Goal: Task Accomplishment & Management: Use online tool/utility

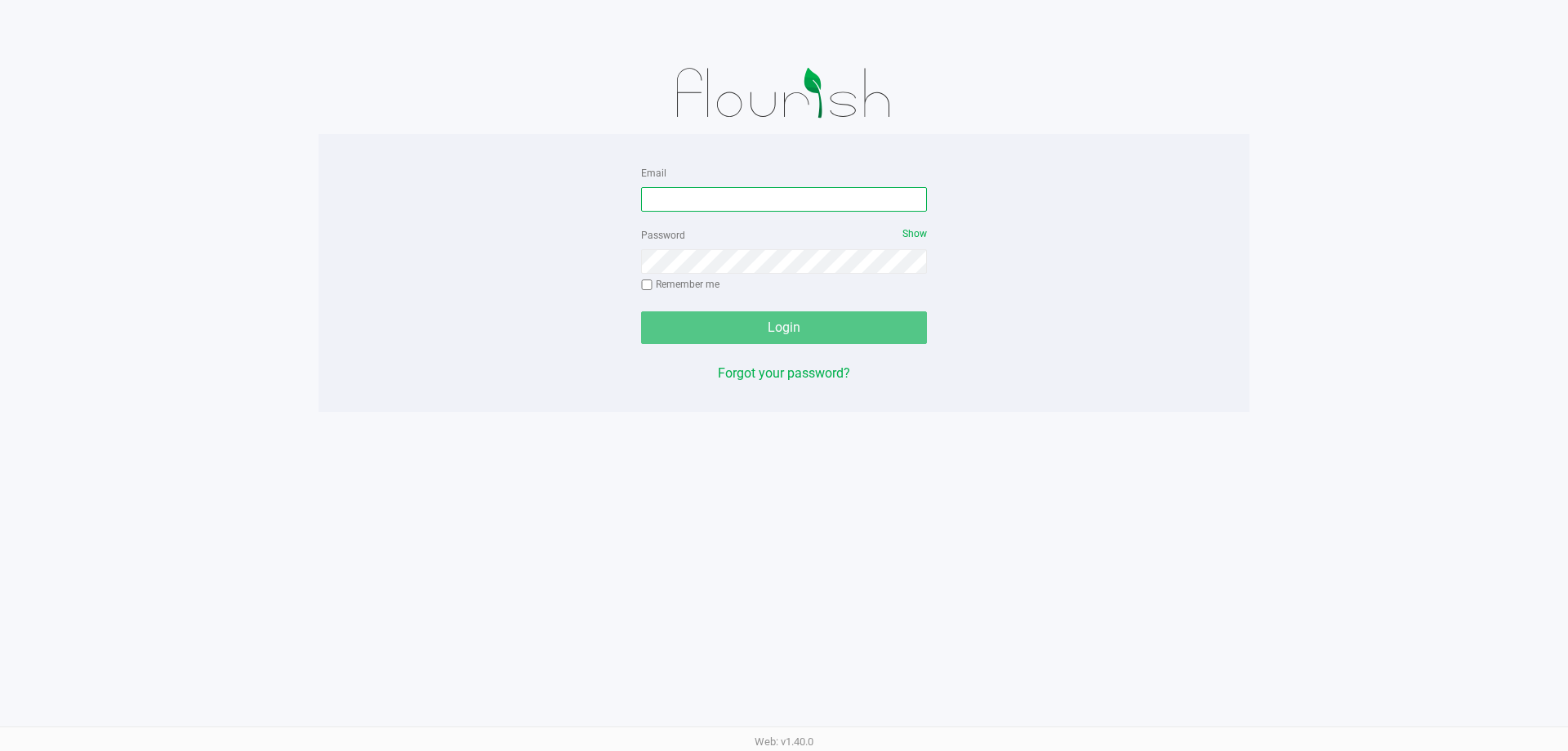
click at [768, 200] on input "Email" at bounding box center [784, 199] width 285 height 25
type input "[EMAIL_ADDRESS][DOMAIN_NAME]"
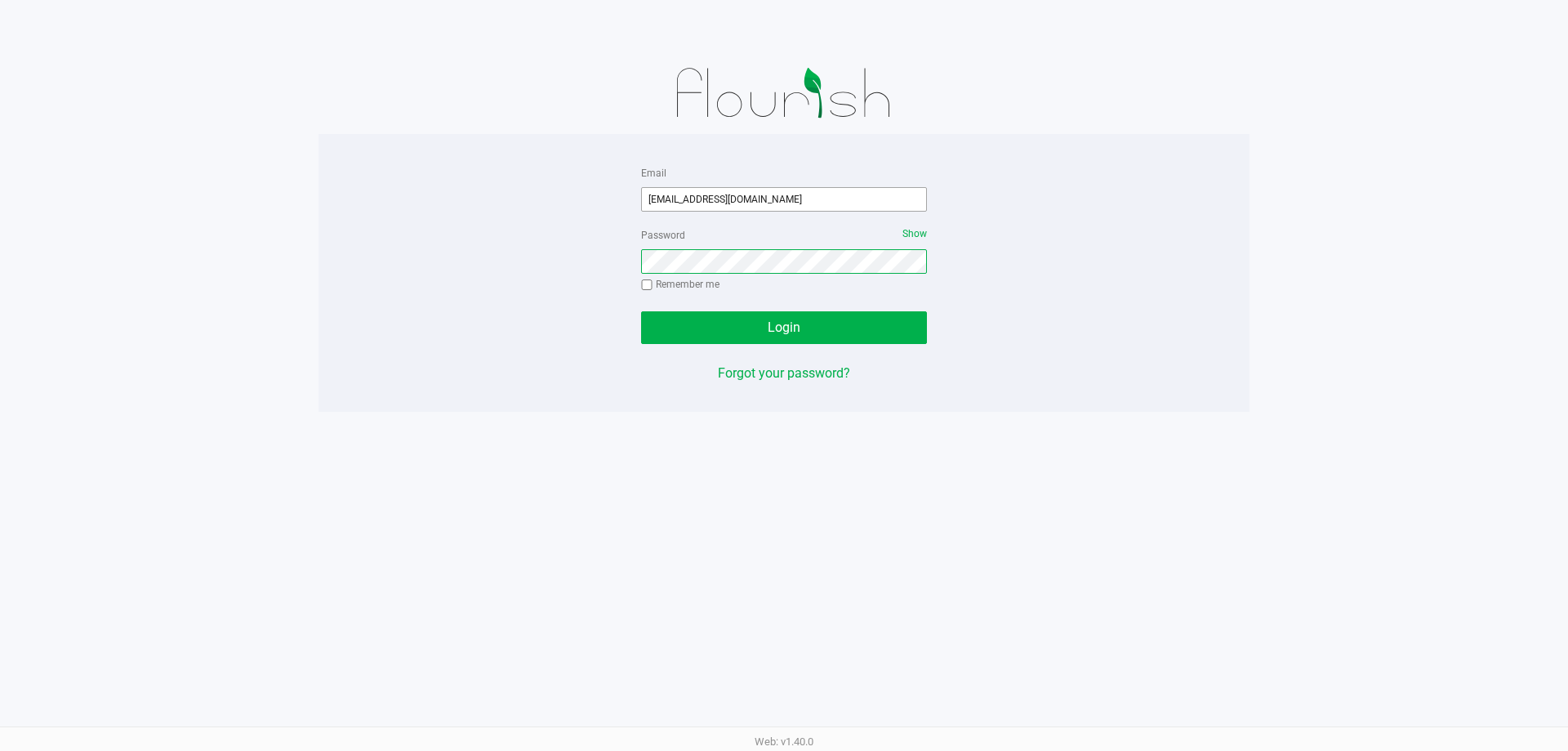
click at [641, 311] on button "Login" at bounding box center [784, 327] width 285 height 32
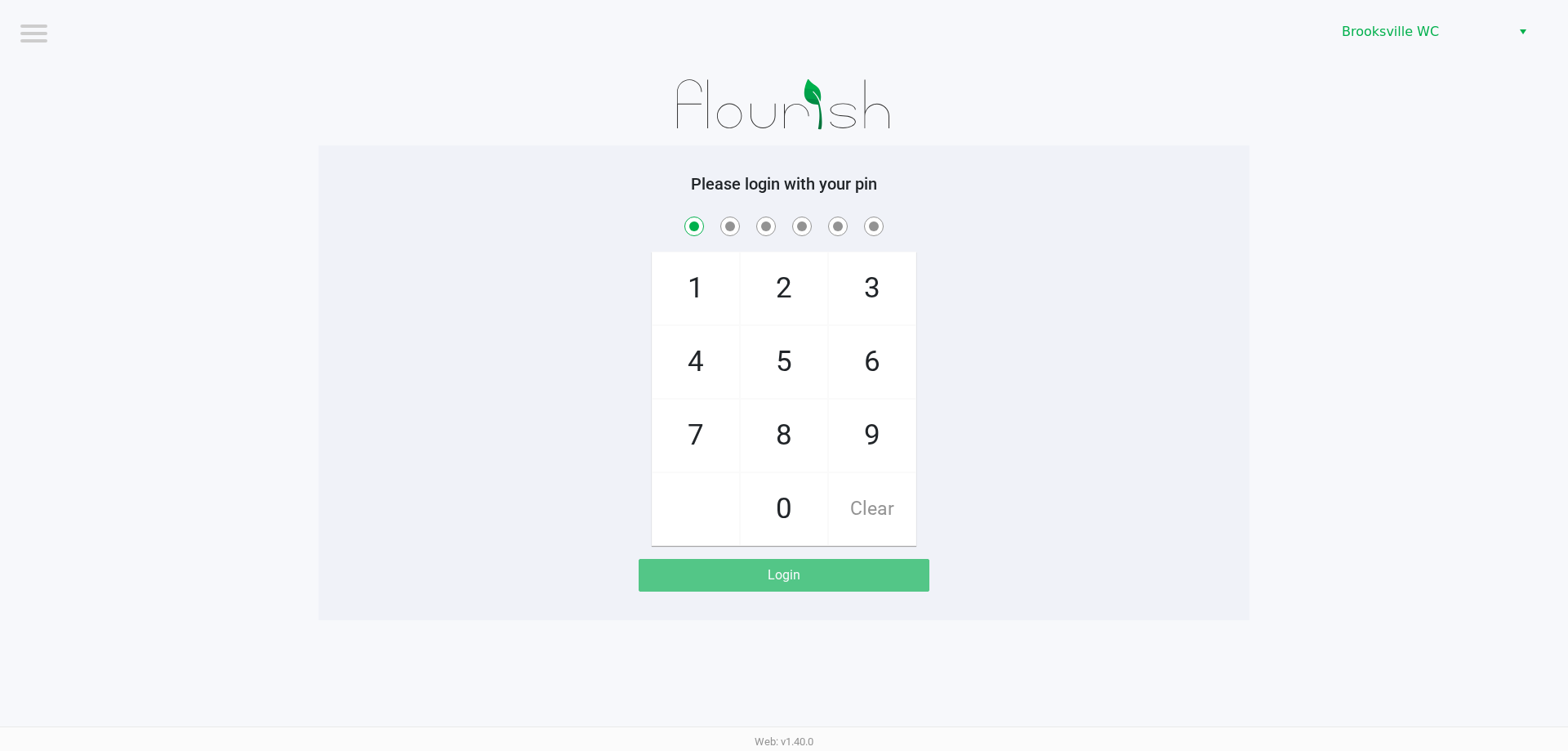
checkbox input "true"
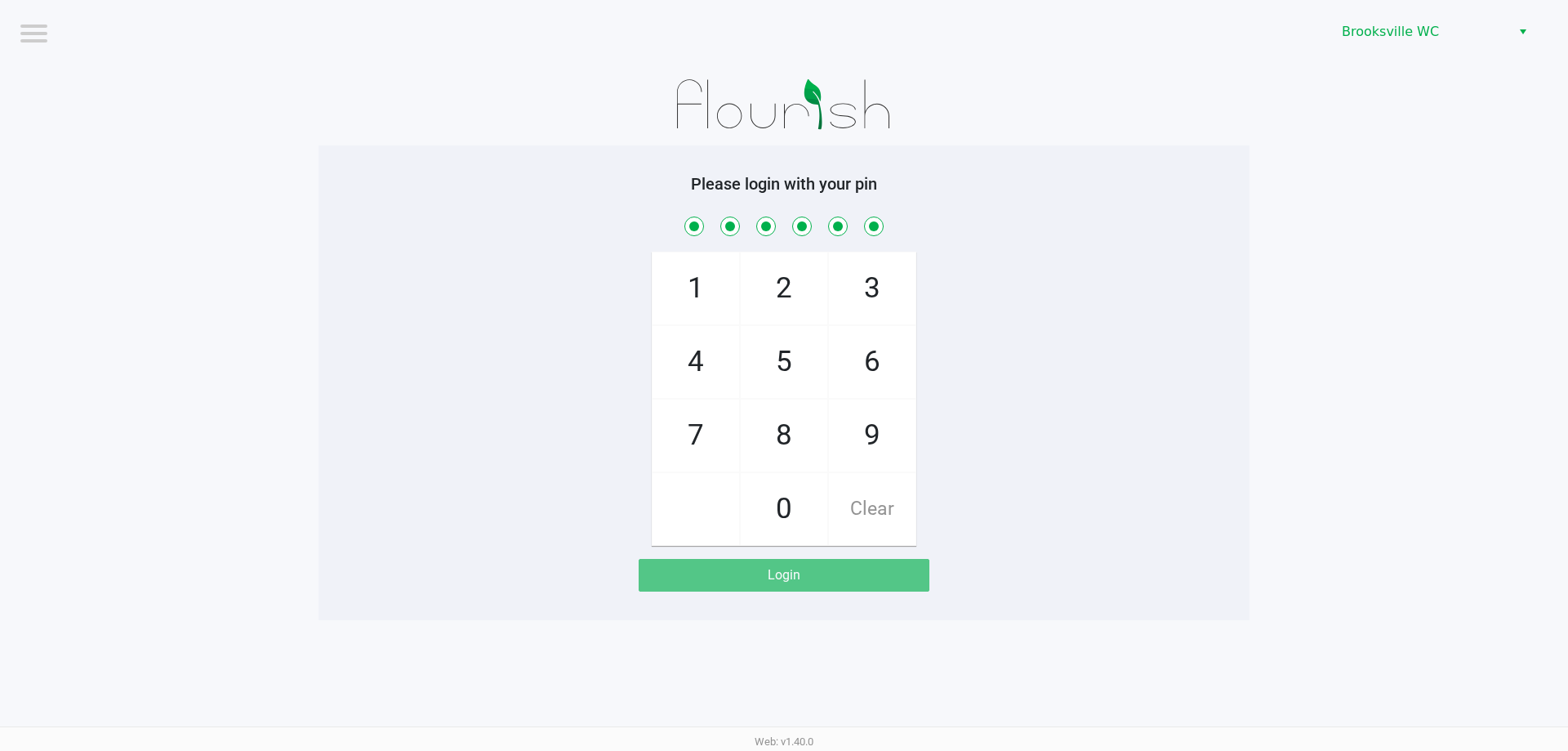
checkbox input "true"
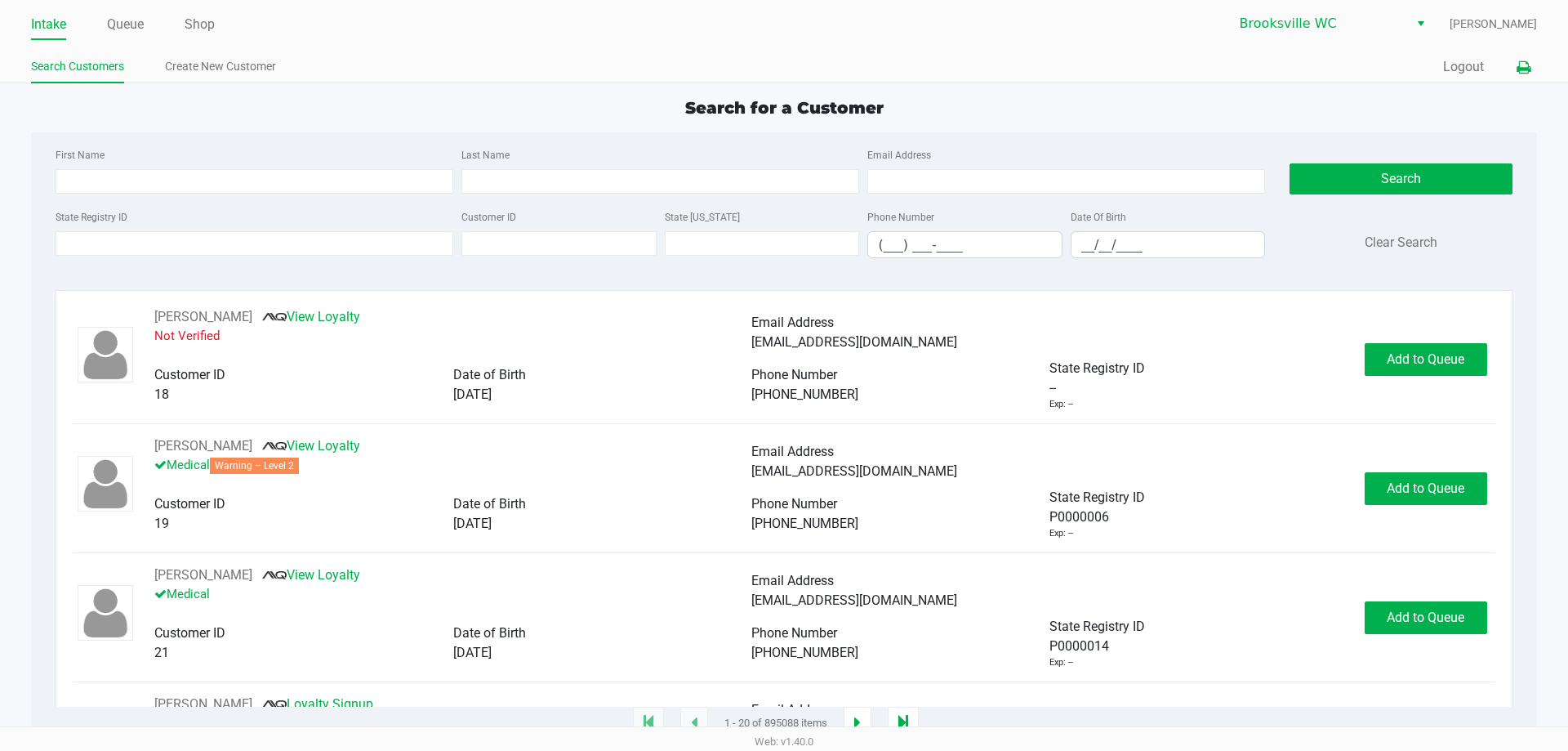
click at [1521, 70] on icon at bounding box center [1523, 68] width 14 height 12
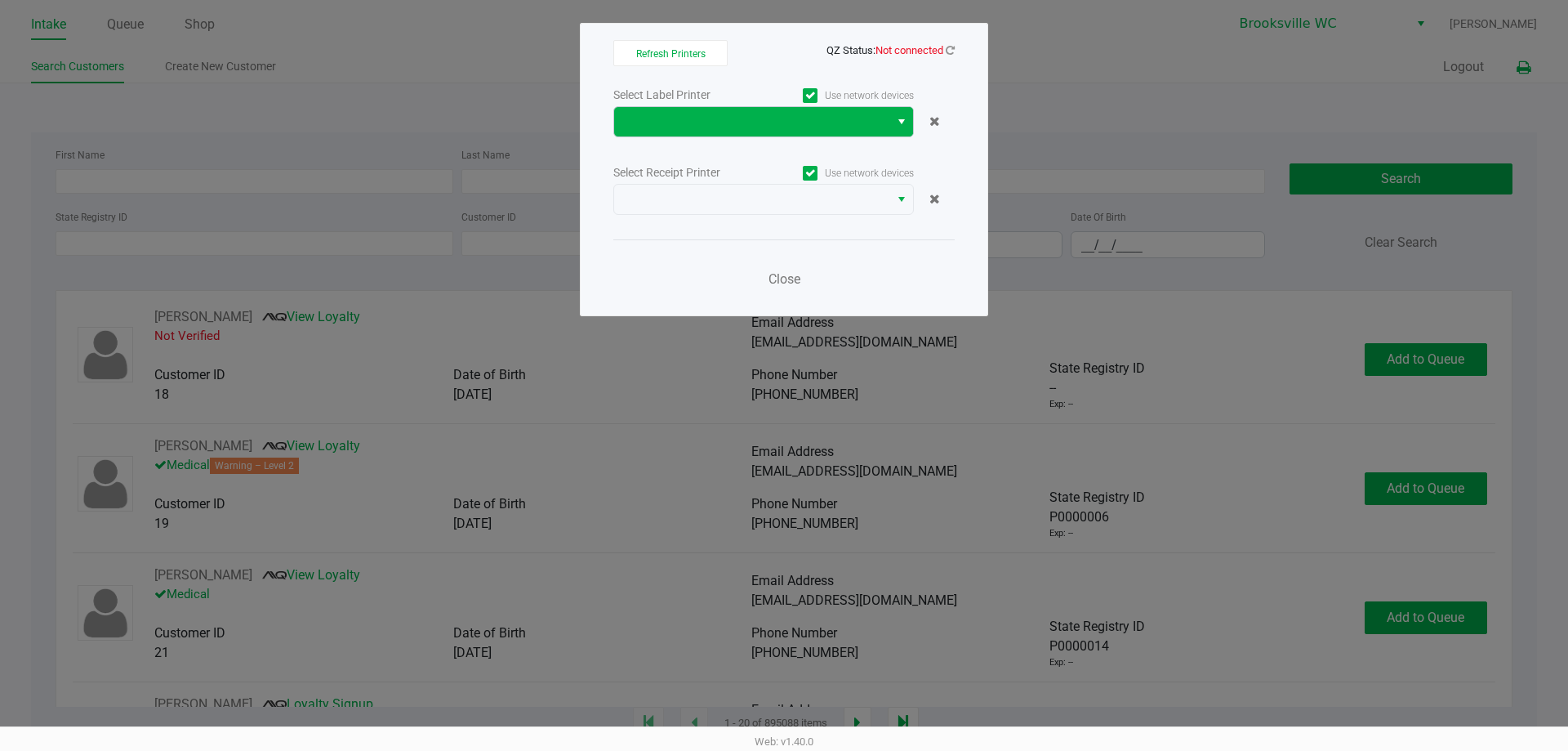
click at [900, 123] on span "Select" at bounding box center [901, 122] width 13 height 20
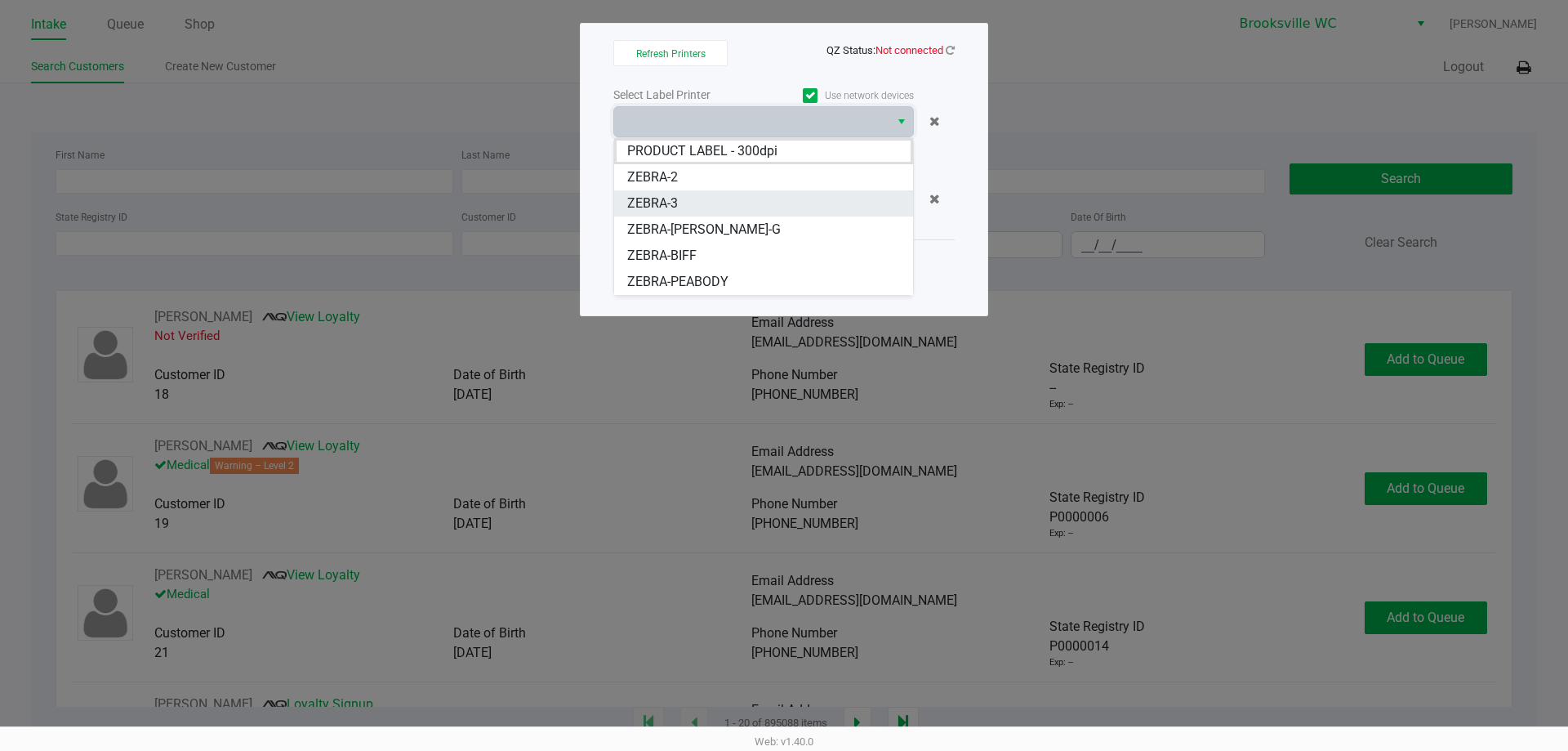
click at [687, 201] on li "ZEBRA-3" at bounding box center [763, 203] width 299 height 27
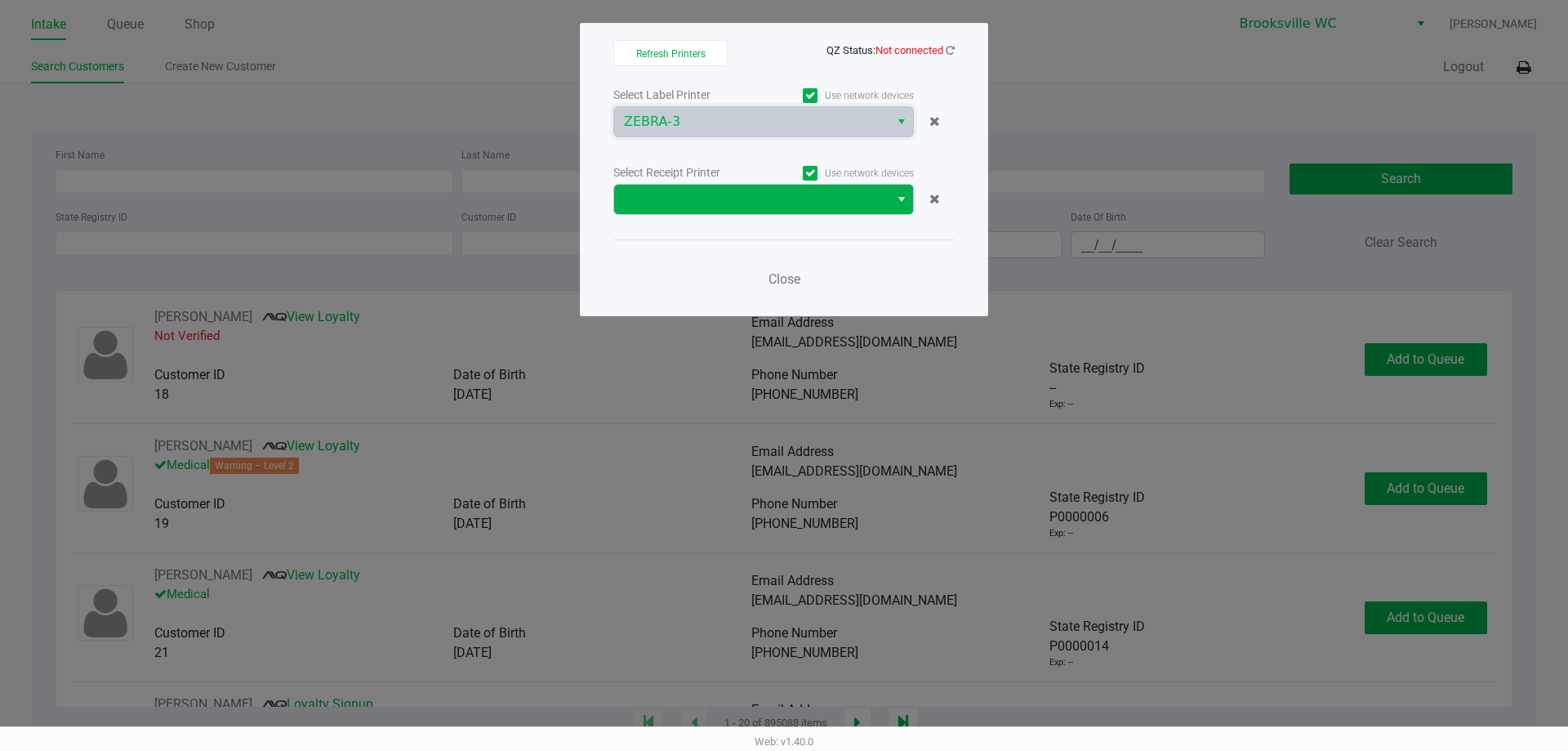
click at [895, 201] on span "Select" at bounding box center [901, 200] width 13 height 20
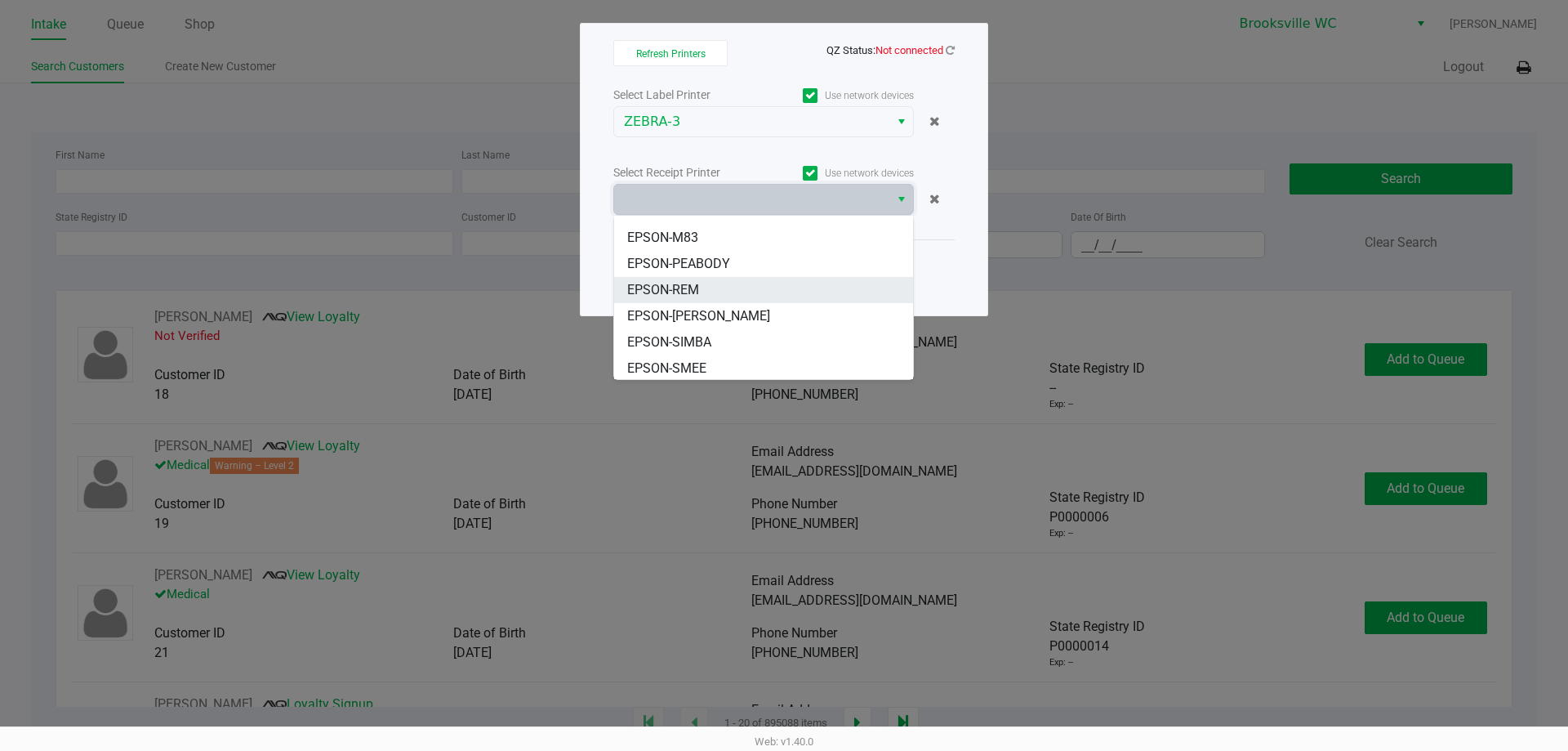
scroll to position [124, 0]
click at [718, 286] on li "EPSON-REM" at bounding box center [763, 287] width 299 height 27
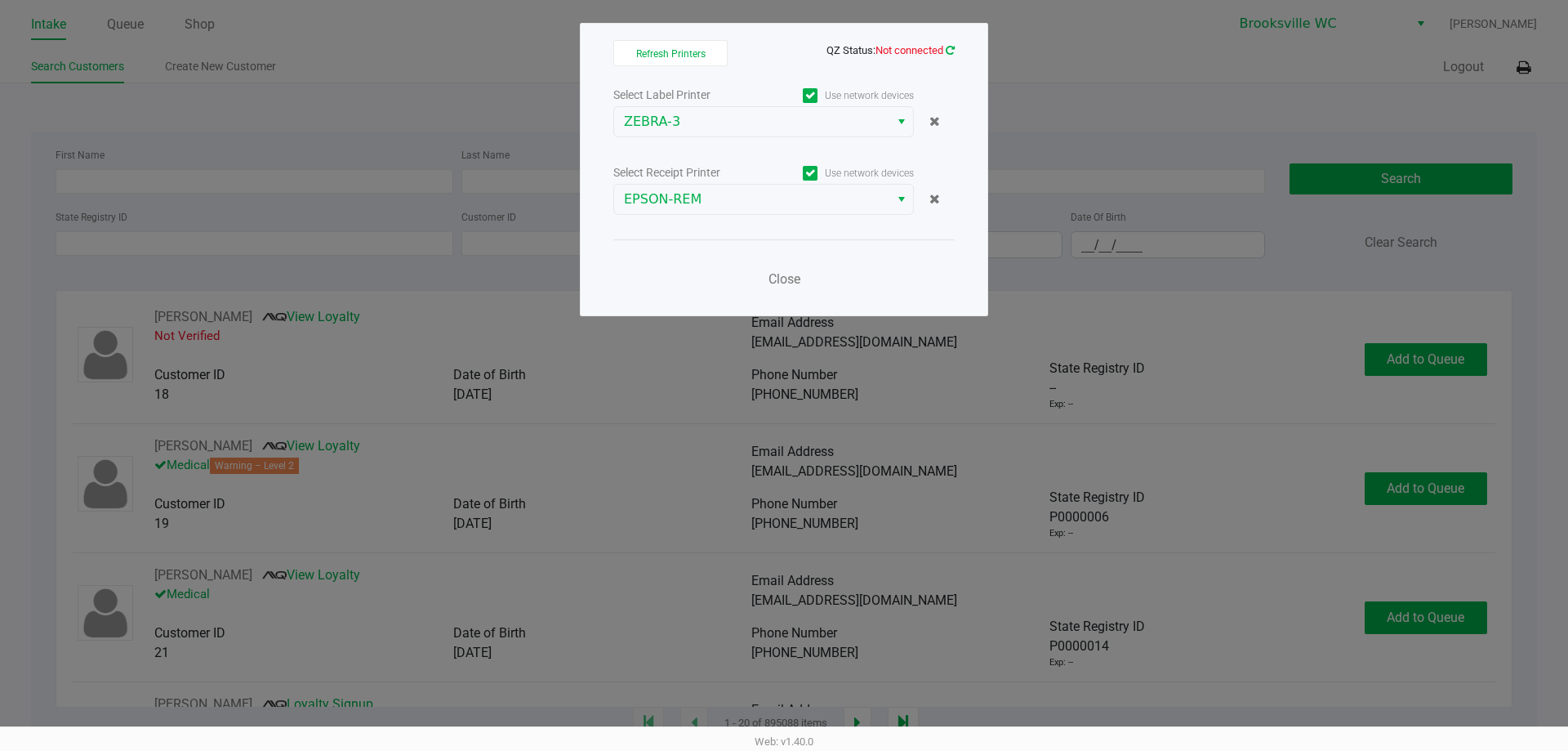
click at [949, 46] on icon at bounding box center [949, 50] width 9 height 11
click at [795, 282] on span "Close" at bounding box center [784, 280] width 31 height 16
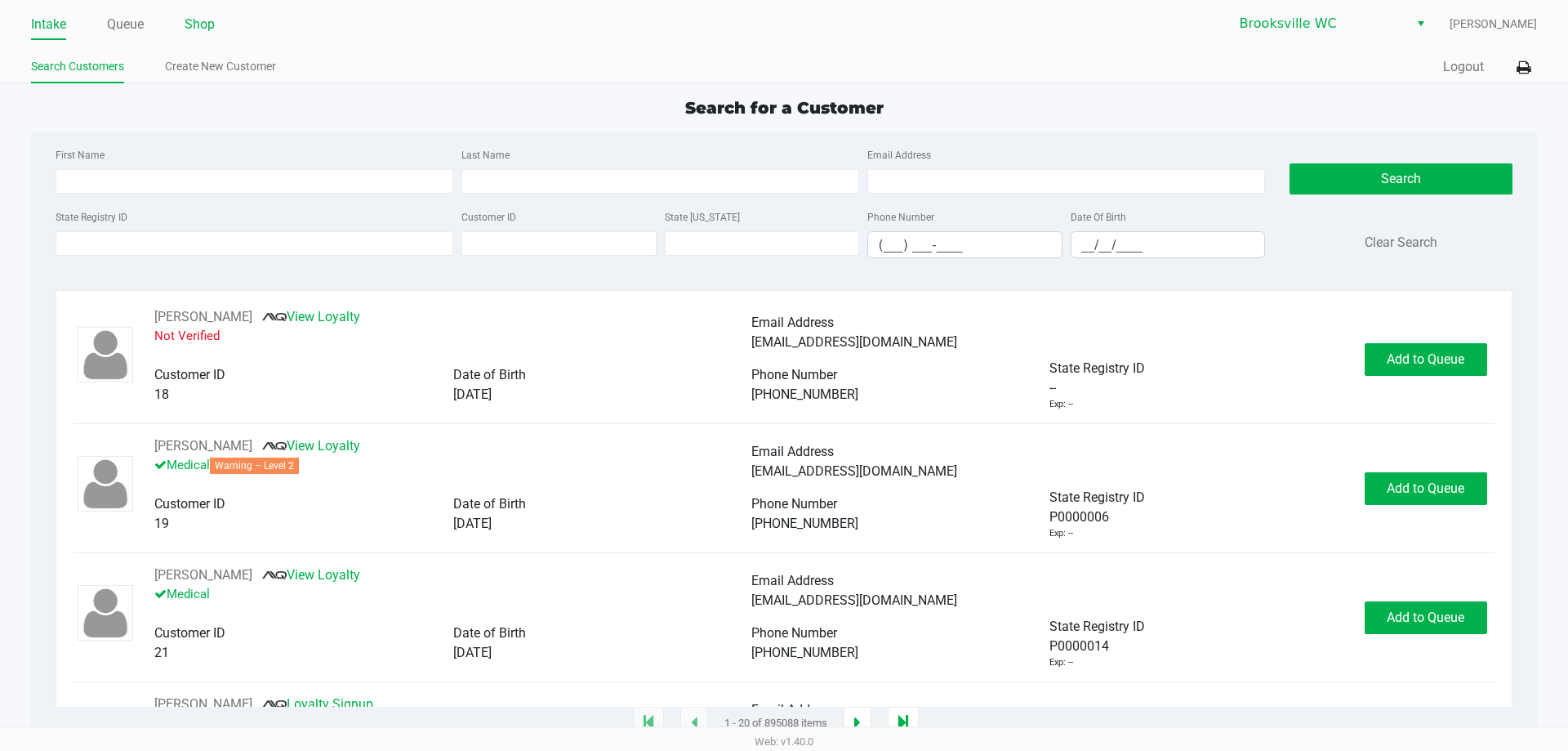
click at [201, 22] on link "Shop" at bounding box center [200, 24] width 30 height 23
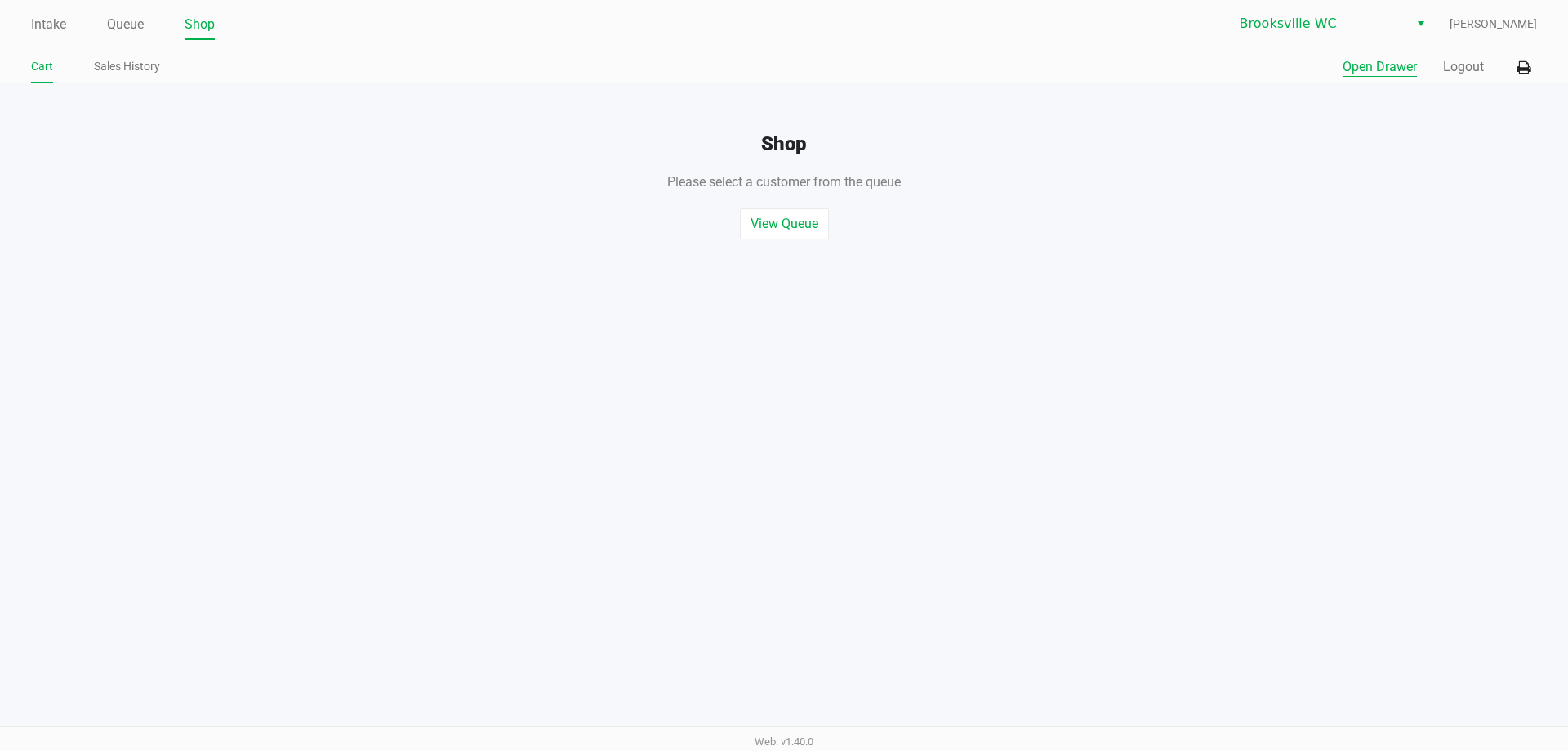
click at [1360, 65] on button "Open Drawer" at bounding box center [1379, 67] width 75 height 20
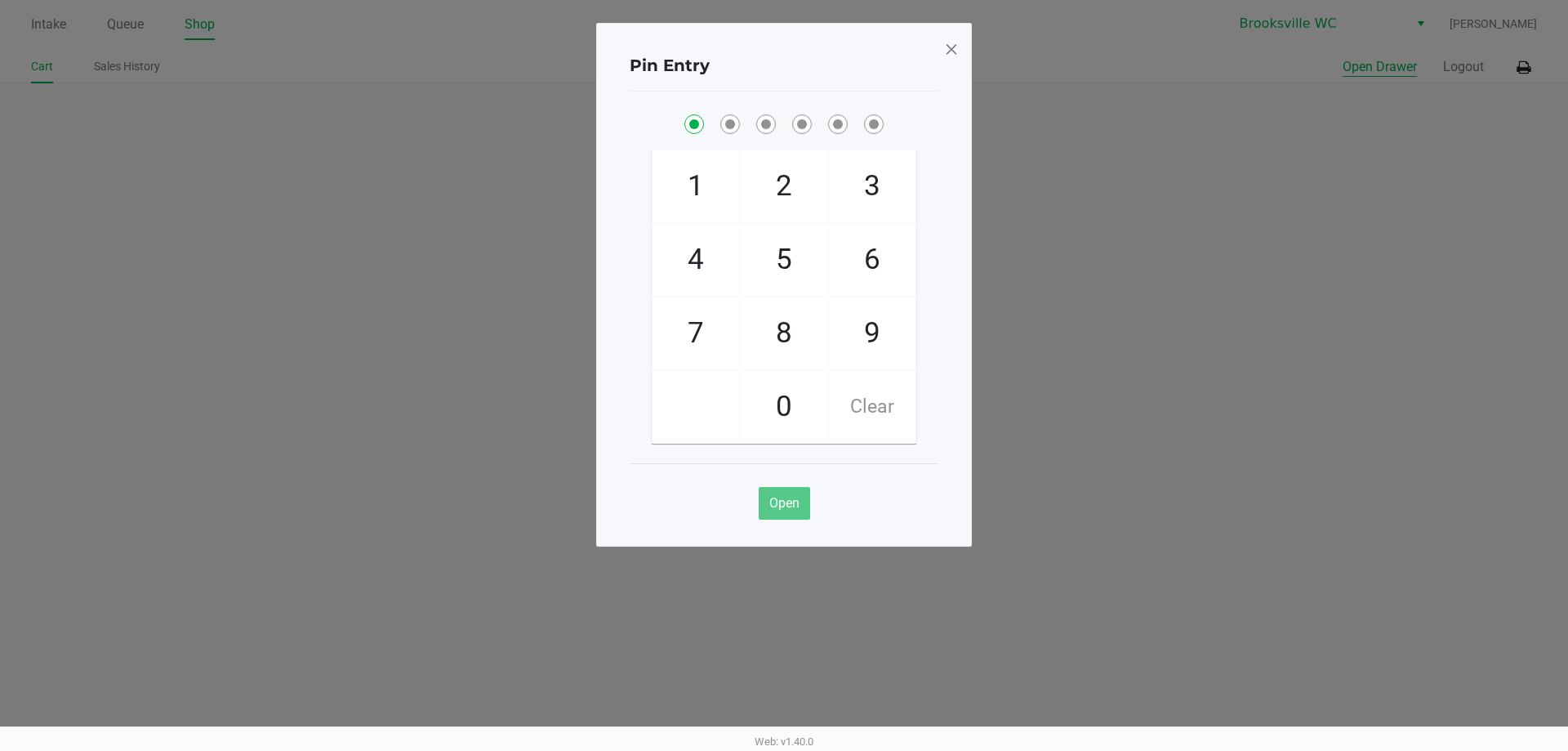
checkbox input "true"
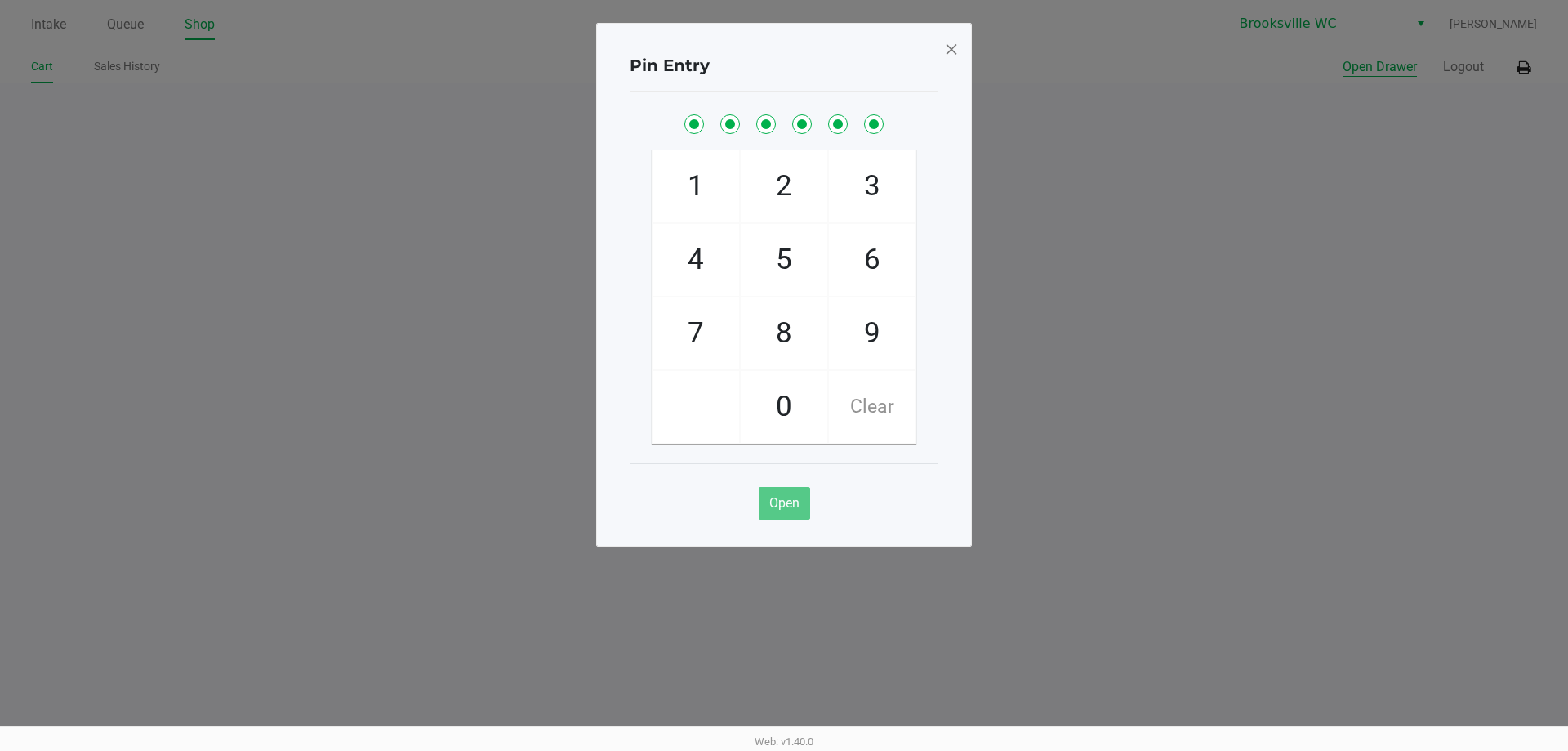
checkbox input "true"
